Goal: Task Accomplishment & Management: Complete application form

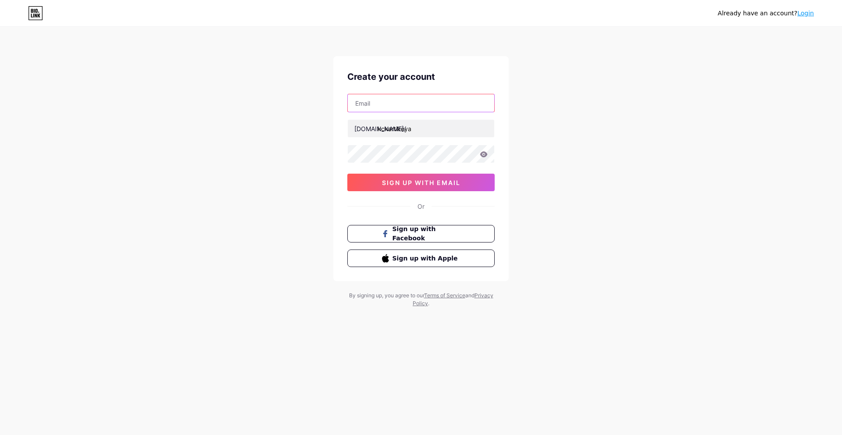
click at [418, 106] on input "text" at bounding box center [421, 103] width 146 height 18
type input "[EMAIL_ADDRESS][DOMAIN_NAME]"
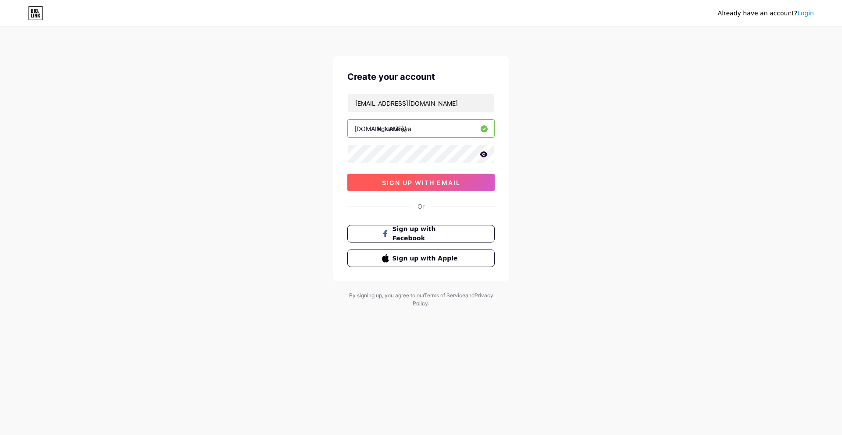
click at [450, 185] on span "sign up with email" at bounding box center [421, 182] width 79 height 7
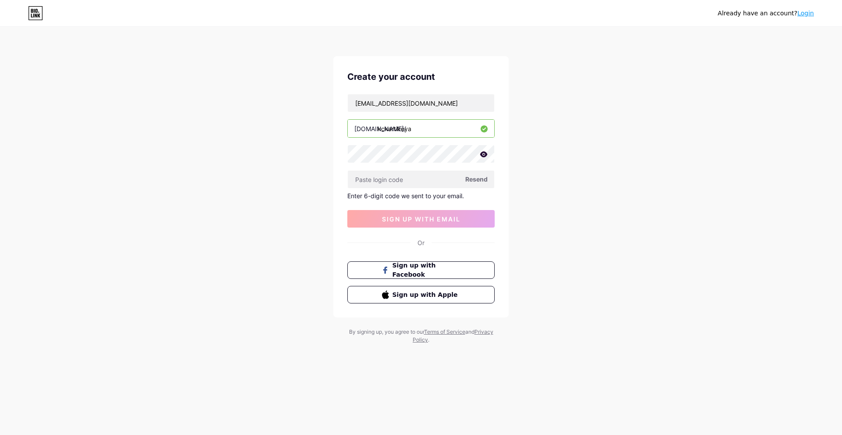
click at [471, 179] on span "Resend" at bounding box center [476, 179] width 22 height 9
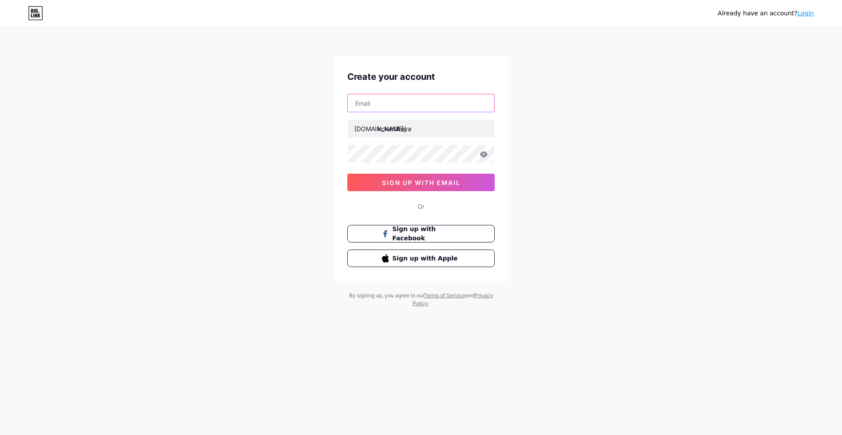
click at [397, 108] on input "text" at bounding box center [421, 103] width 146 height 18
type input "[EMAIL_ADDRESS][DOMAIN_NAME]"
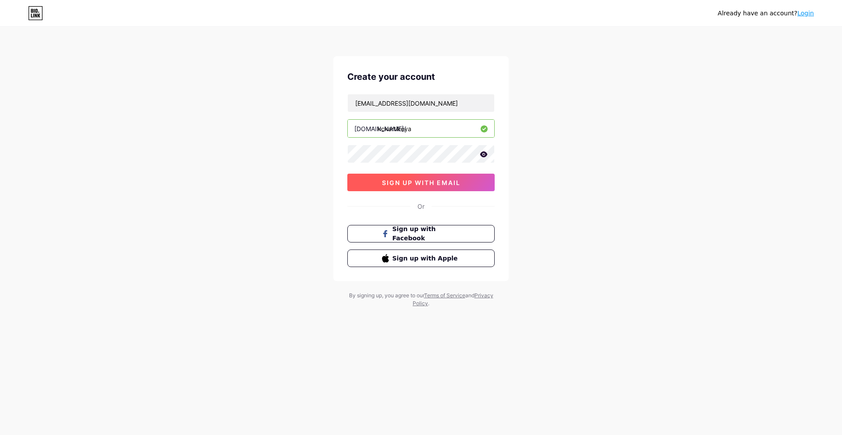
click at [434, 189] on button "sign up with email" at bounding box center [420, 183] width 147 height 18
